Goal: Task Accomplishment & Management: Manage account settings

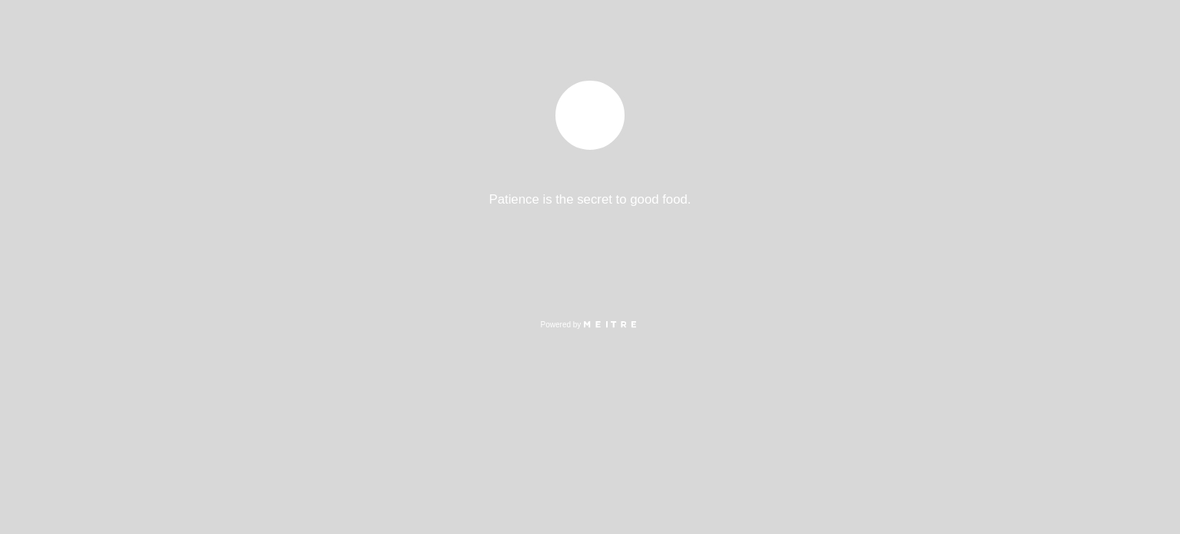
select select "pt"
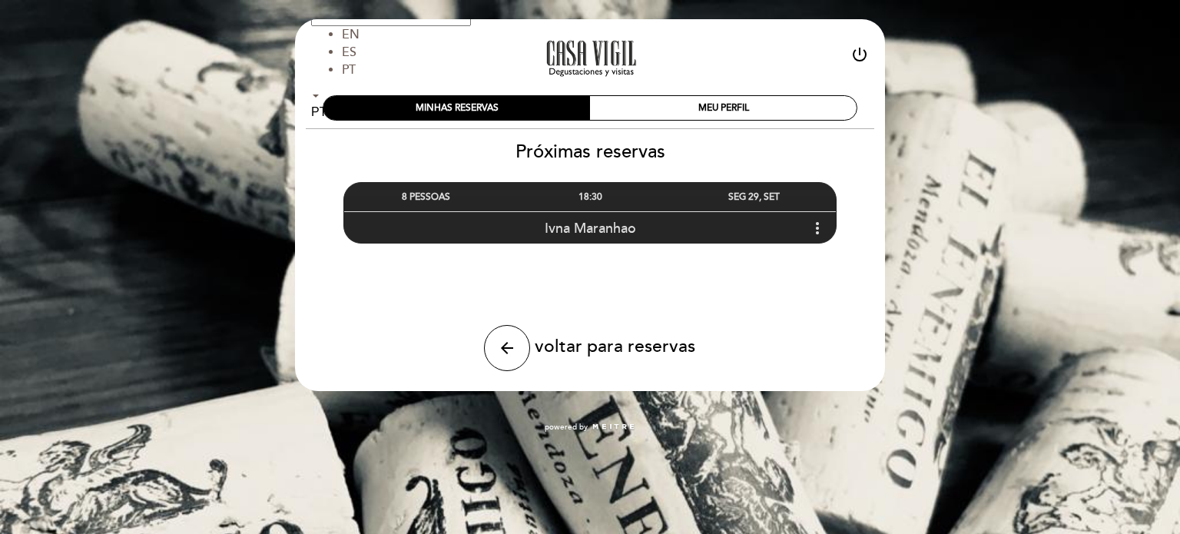
click at [817, 230] on icon "more_vert" at bounding box center [817, 228] width 18 height 18
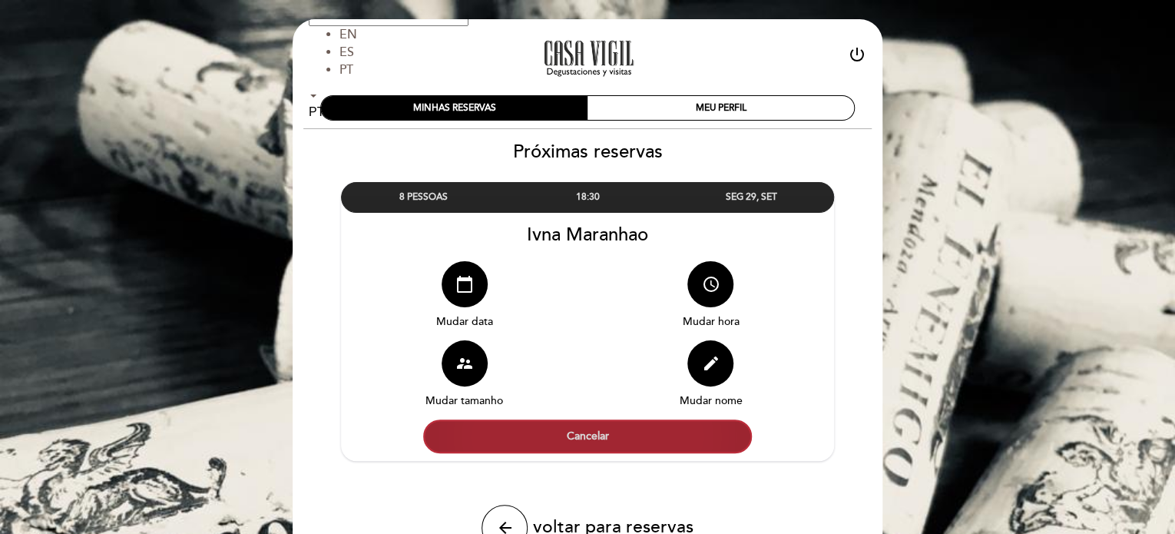
click at [578, 447] on button "Cancelar" at bounding box center [587, 436] width 329 height 34
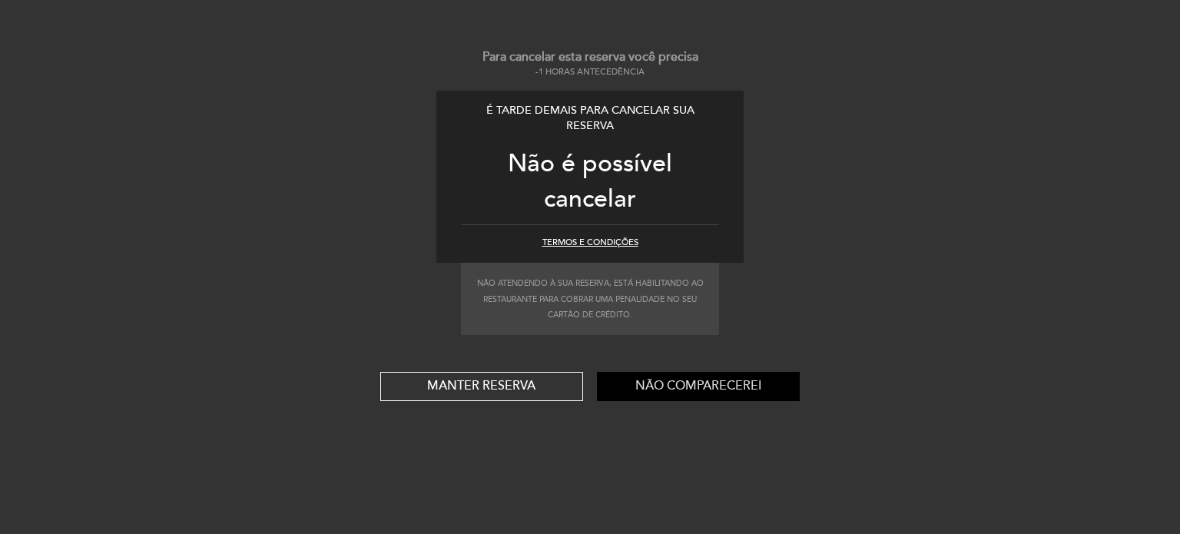
click at [689, 389] on button "Não comparecerei" at bounding box center [698, 386] width 203 height 29
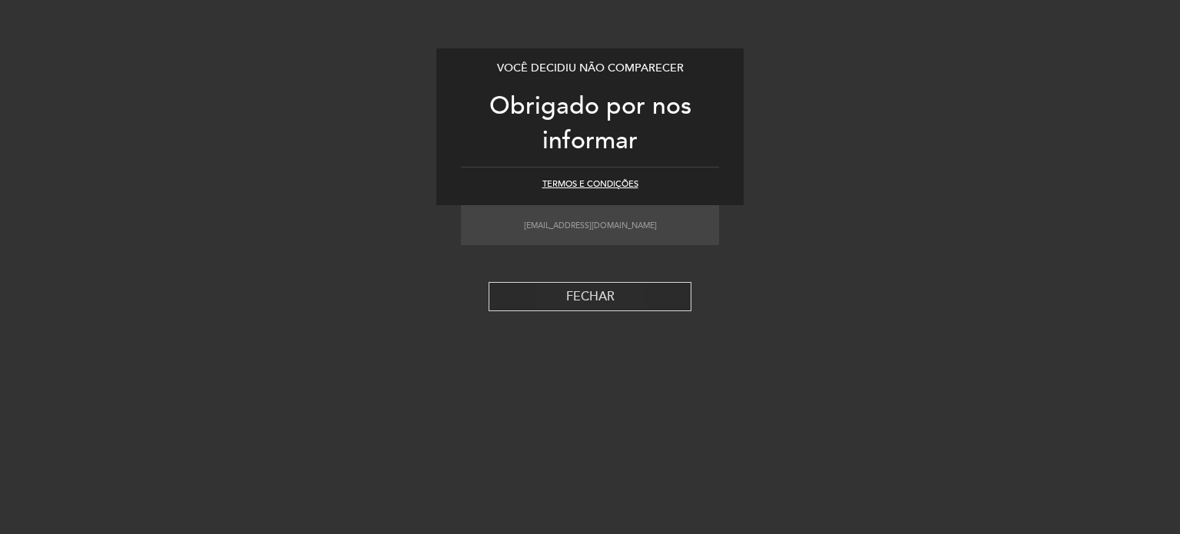
click at [593, 296] on button "Fechar" at bounding box center [589, 296] width 203 height 29
